Goal: Navigation & Orientation: Find specific page/section

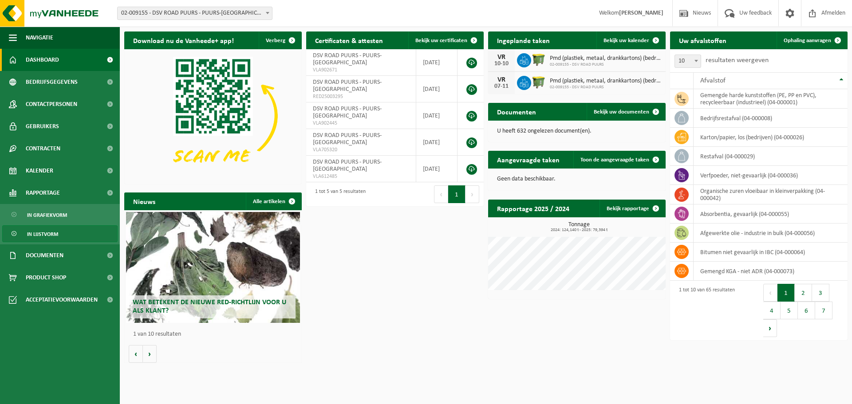
click at [54, 230] on span "In lijstvorm" at bounding box center [42, 234] width 31 height 17
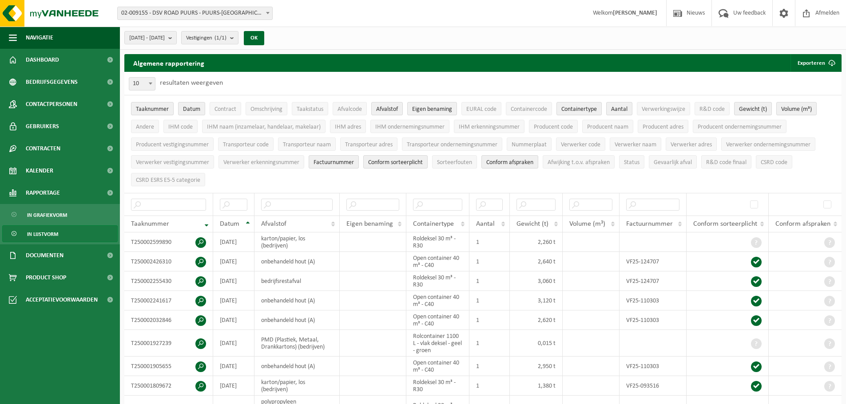
drag, startPoint x: 53, startPoint y: 56, endPoint x: 201, endPoint y: 37, distance: 149.1
click at [53, 57] on span "Dashboard" at bounding box center [42, 60] width 33 height 22
